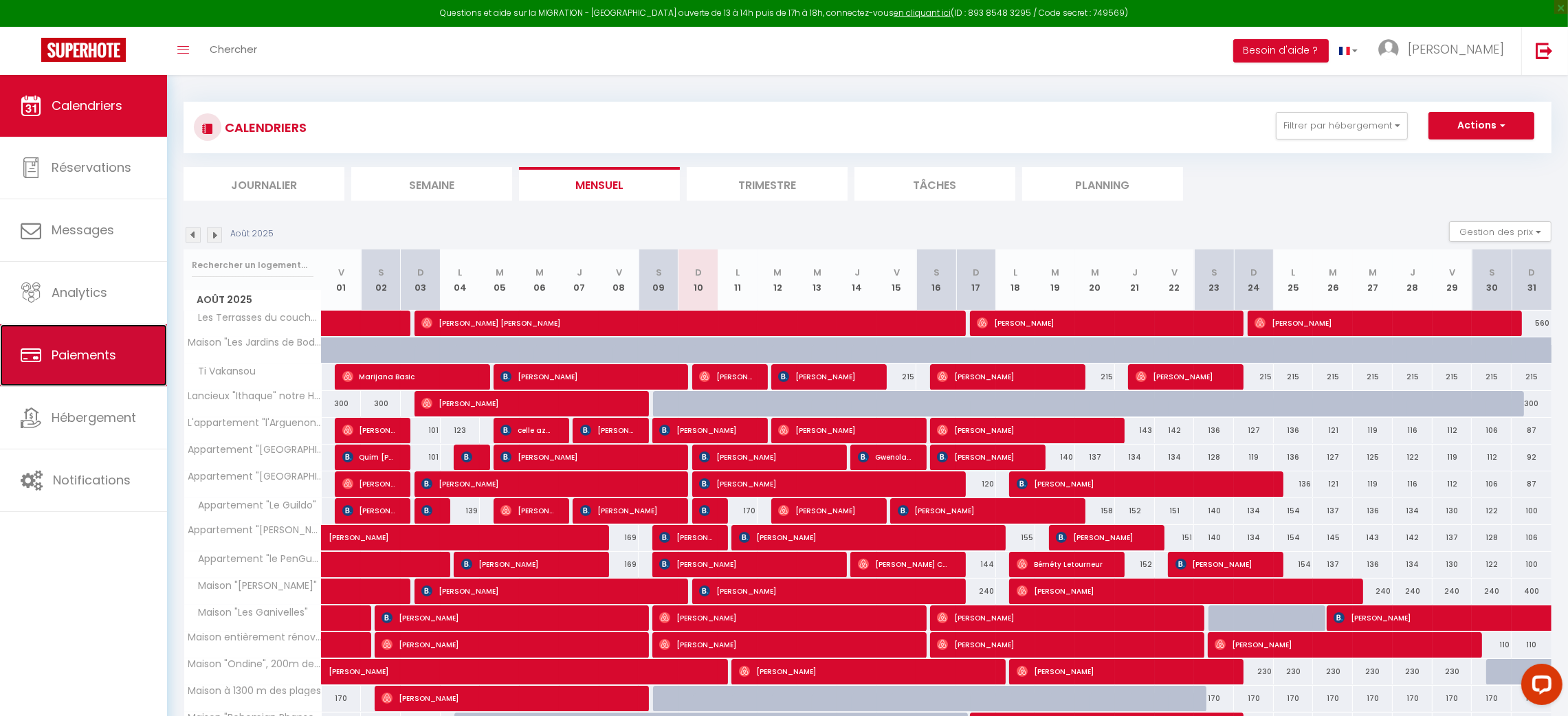
click at [63, 350] on span "Paiements" at bounding box center [84, 354] width 65 height 17
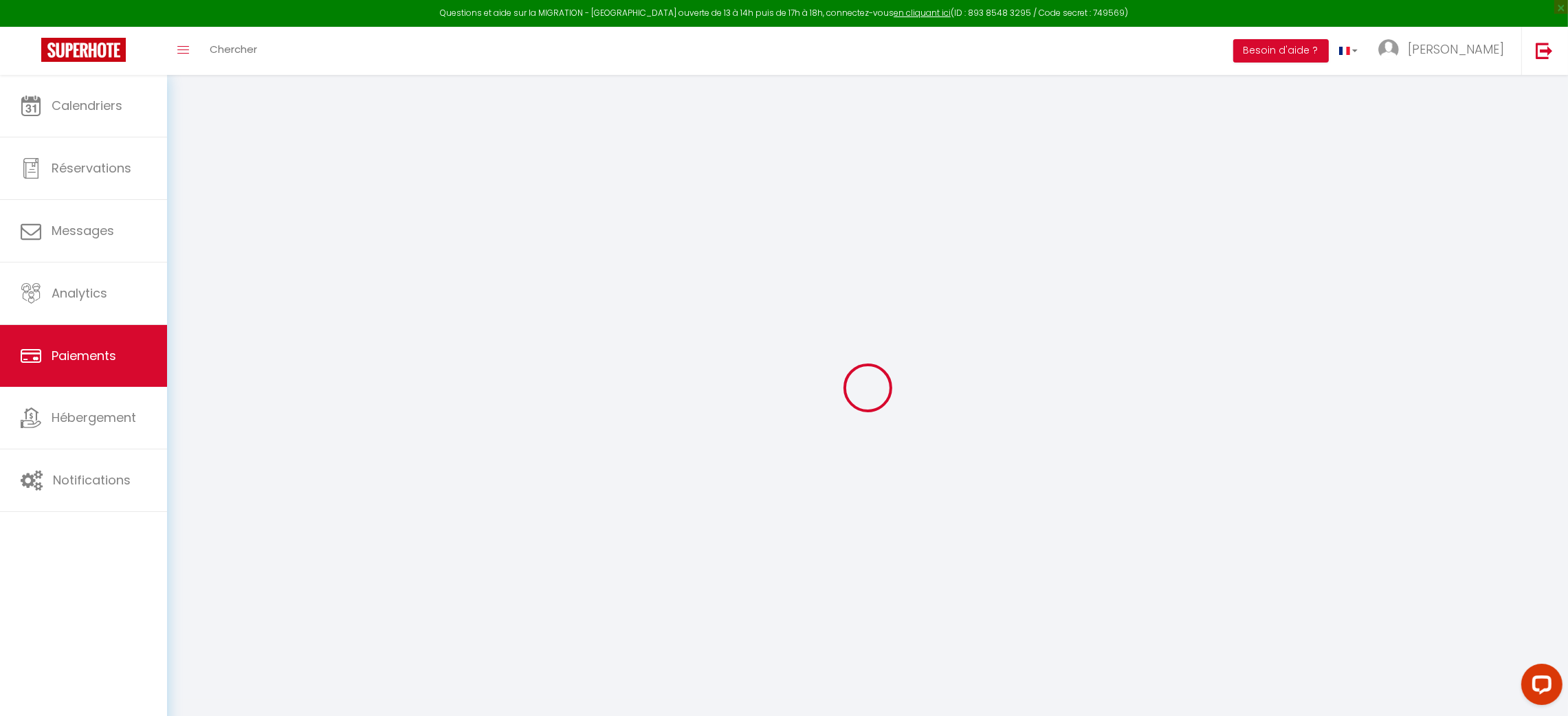
select select "2"
select select "0"
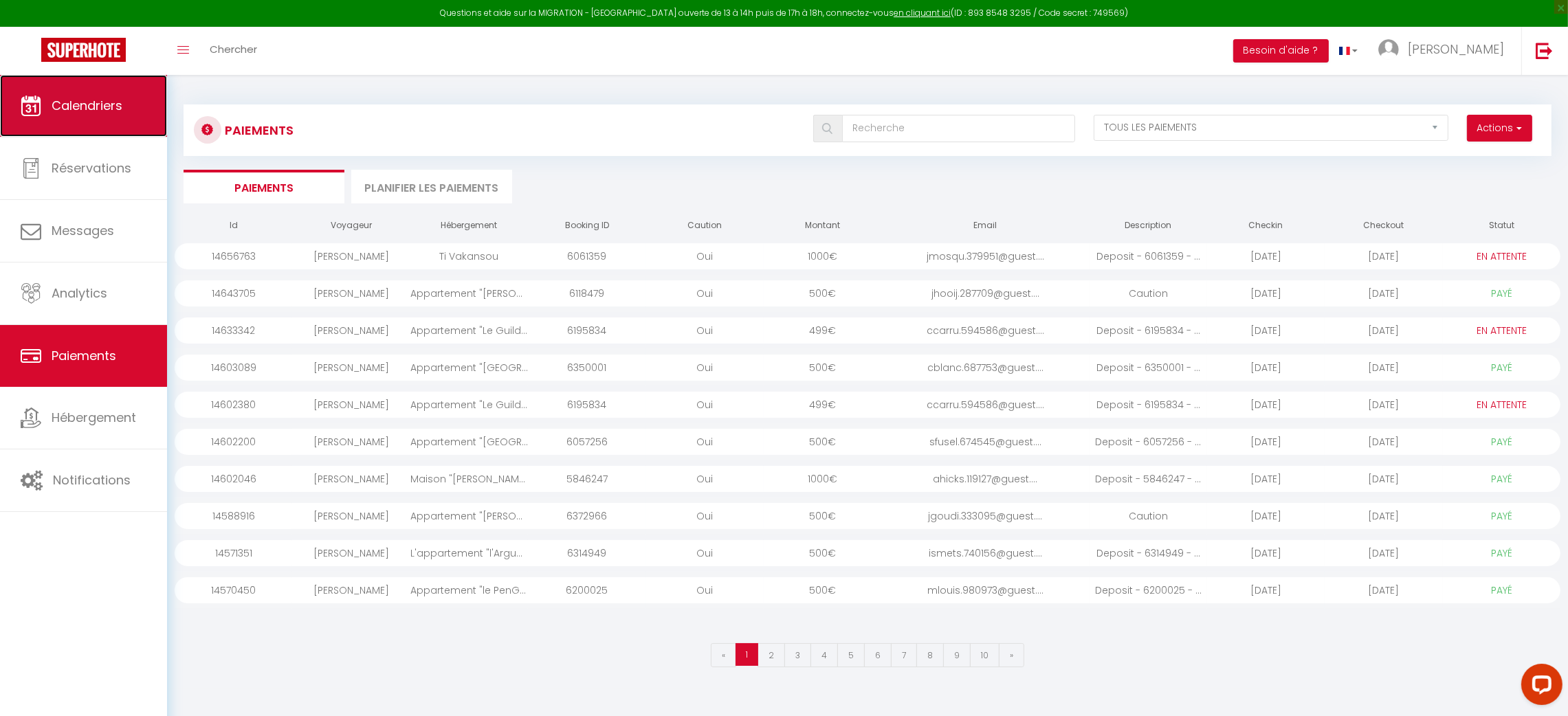
click at [79, 116] on link "Calendriers" at bounding box center [84, 105] width 167 height 61
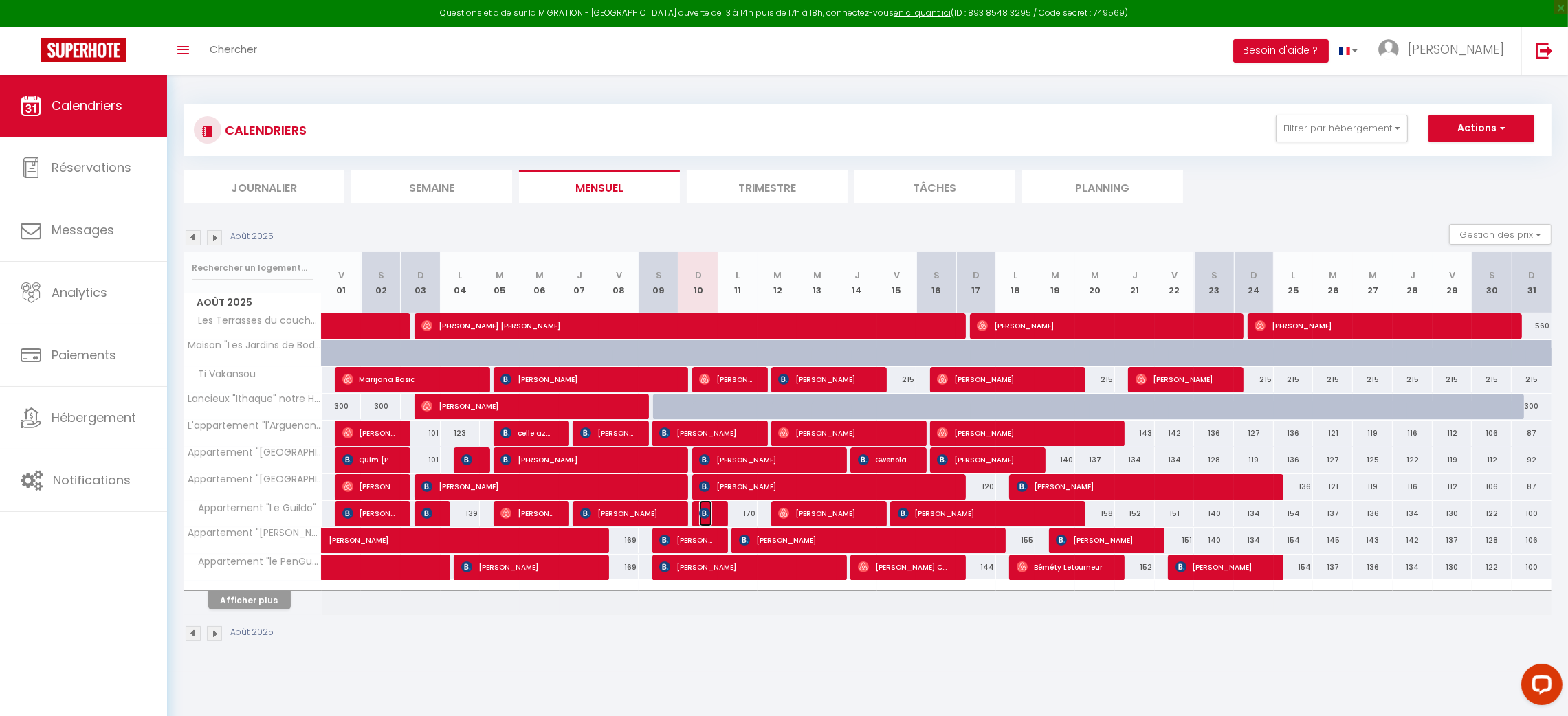
click at [702, 518] on img at bounding box center [705, 513] width 11 height 11
select select "OK"
select select "KO"
select select "1"
select select "0"
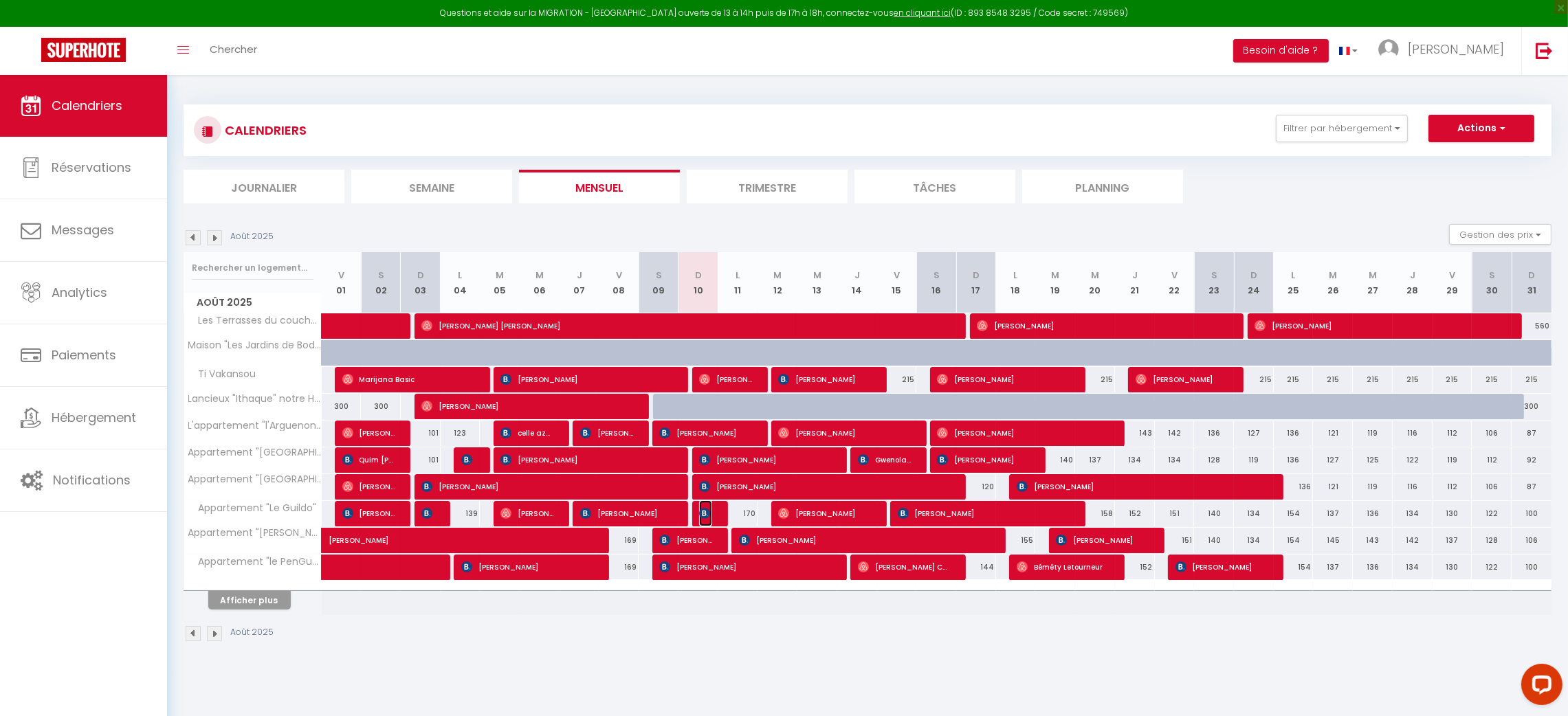
select select "1"
select select
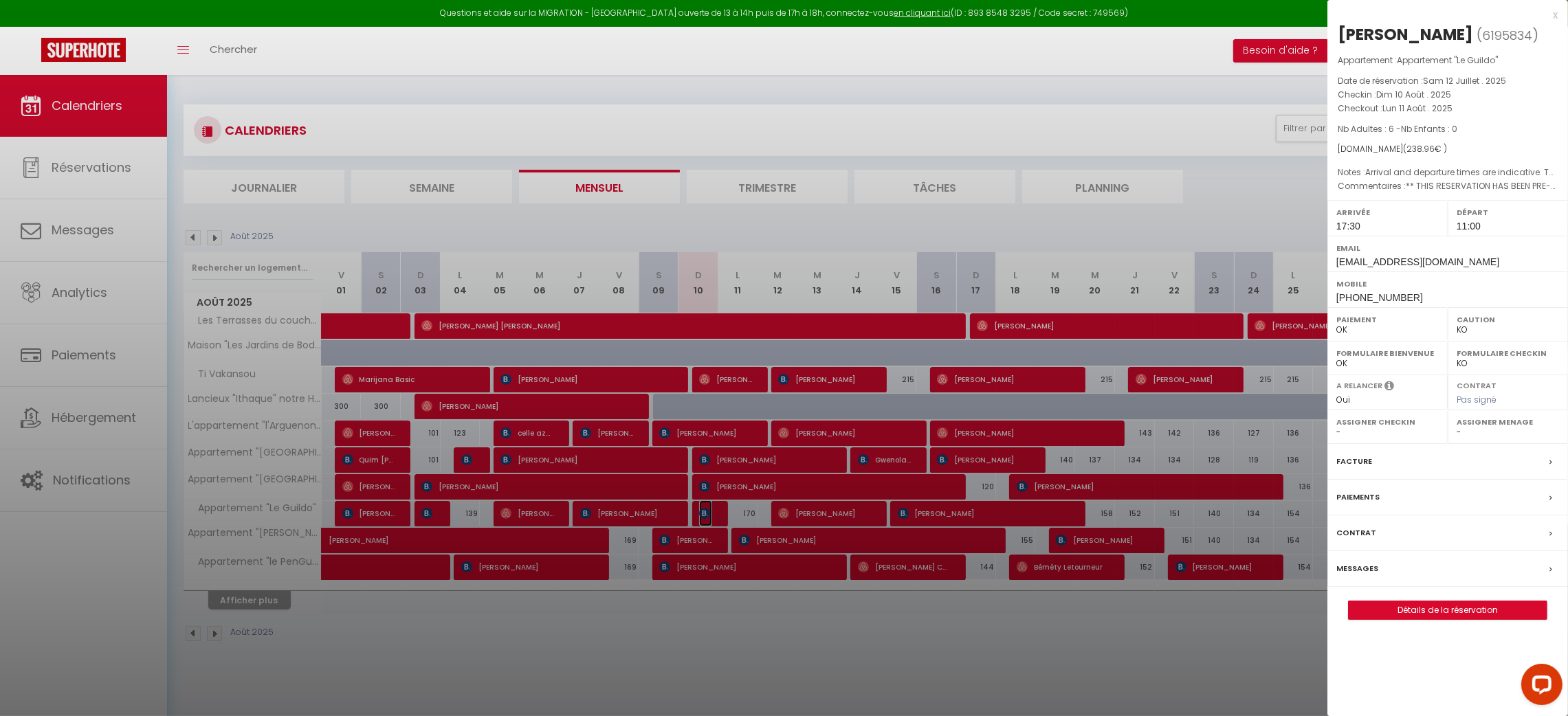
select select "45837"
click at [1552, 14] on div "x" at bounding box center [1442, 15] width 231 height 17
